Goal: Ask a question

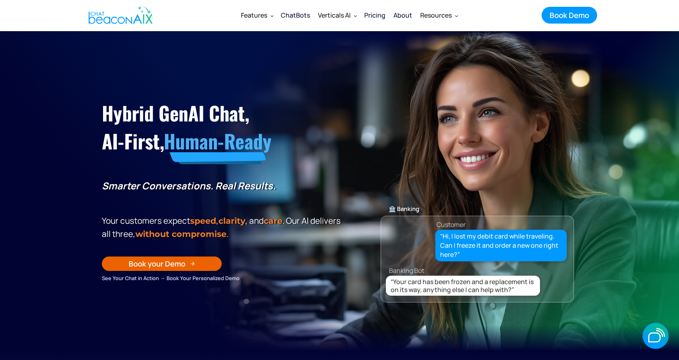
click at [266, 137] on span "Human-Ready" at bounding box center [217, 141] width 107 height 28
click at [656, 332] on icon "button" at bounding box center [654, 337] width 12 height 10
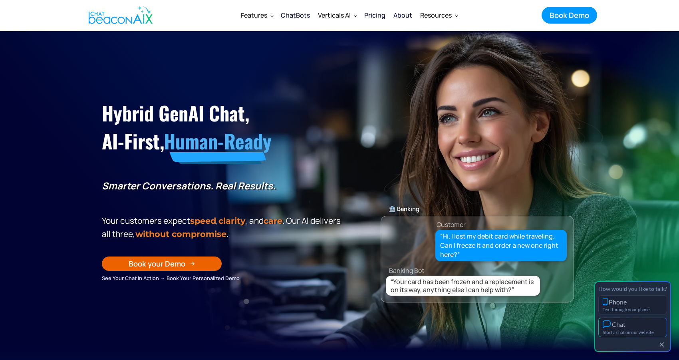
click at [649, 326] on div "Chat" at bounding box center [632, 324] width 60 height 8
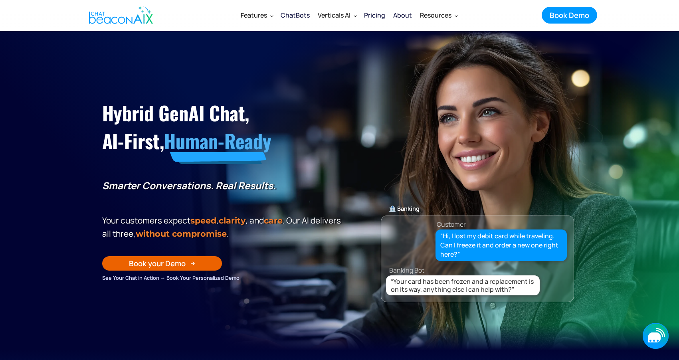
click at [649, 333] on icon "button" at bounding box center [656, 336] width 26 height 26
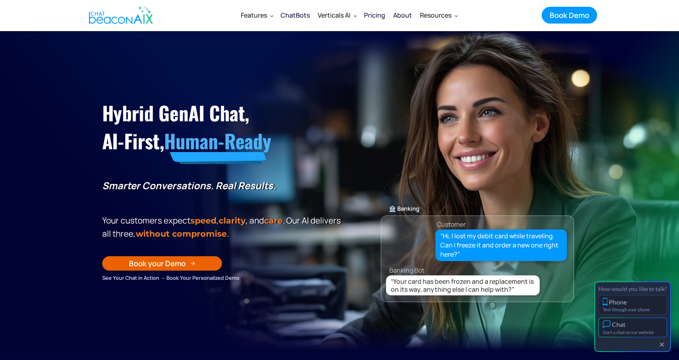
click at [646, 326] on div "Chat" at bounding box center [633, 324] width 60 height 8
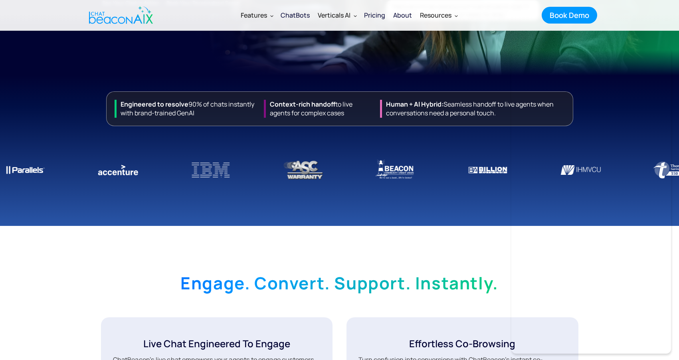
scroll to position [272, 0]
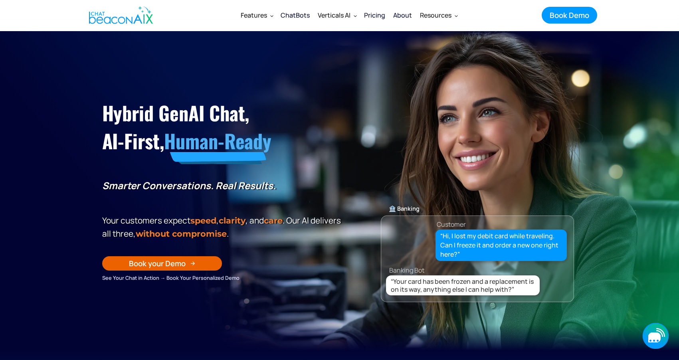
click at [655, 345] on icon "button" at bounding box center [656, 336] width 26 height 26
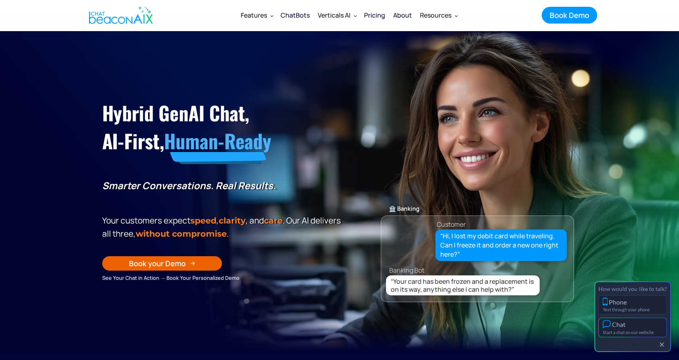
click at [645, 332] on div "Start a chat on our website" at bounding box center [633, 332] width 60 height 5
